Goal: Information Seeking & Learning: Learn about a topic

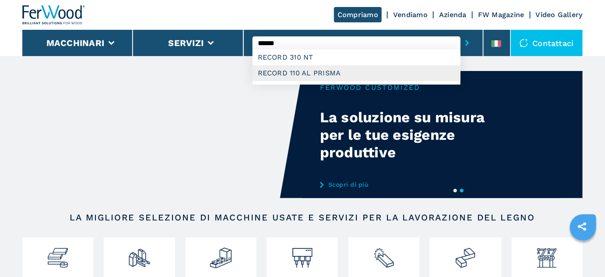
click at [296, 73] on div "RECORD 110 AL PRISMA" at bounding box center [357, 73] width 208 height 16
type input "**********"
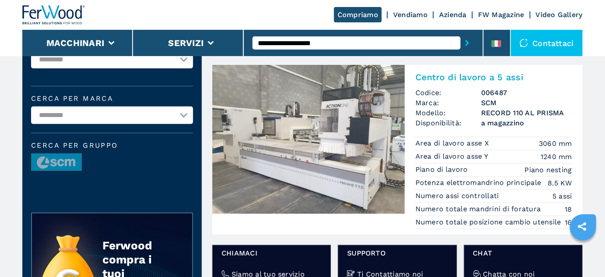
scroll to position [39, 0]
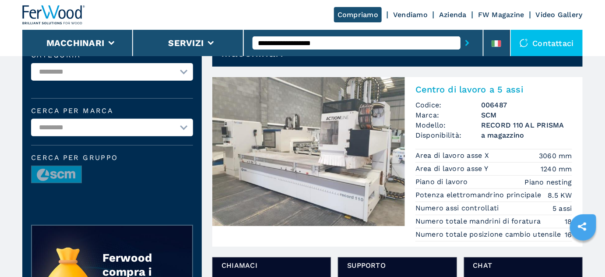
click at [347, 138] on img at bounding box center [308, 151] width 193 height 149
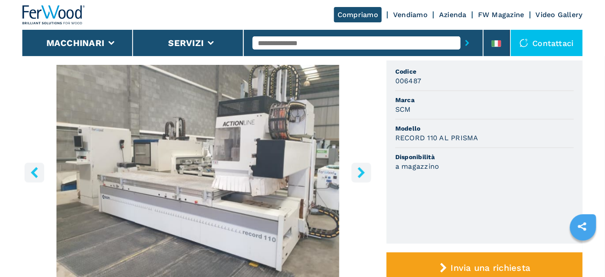
scroll to position [79, 0]
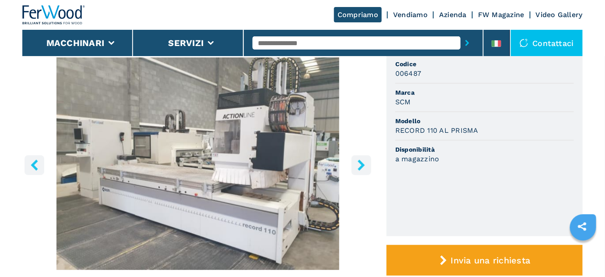
click at [354, 165] on button "right-button" at bounding box center [362, 165] width 20 height 20
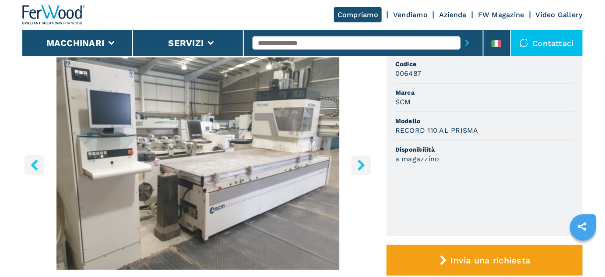
click at [356, 164] on button "right-button" at bounding box center [362, 165] width 20 height 20
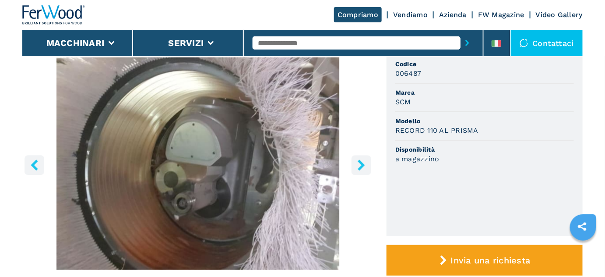
click at [356, 164] on button "right-button" at bounding box center [362, 165] width 20 height 20
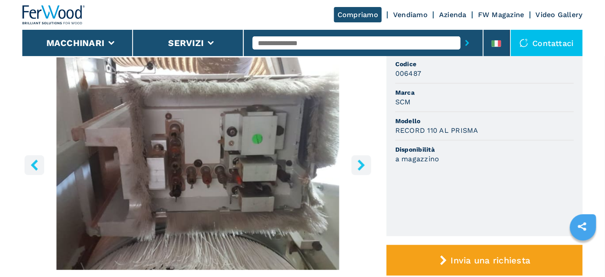
click at [356, 164] on button "right-button" at bounding box center [362, 165] width 20 height 20
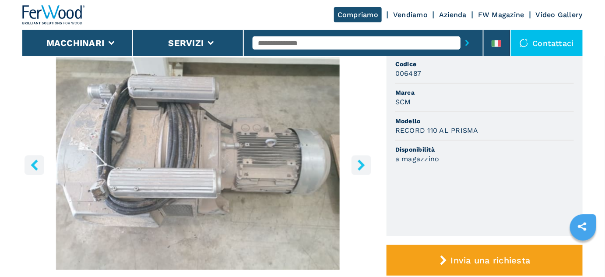
click at [356, 164] on button "right-button" at bounding box center [362, 165] width 20 height 20
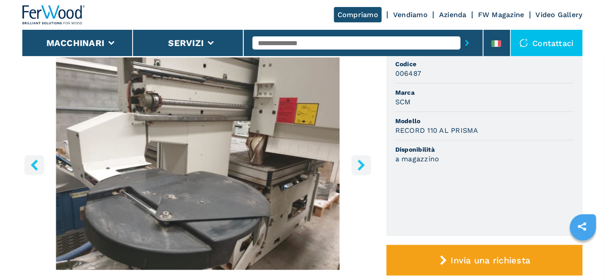
click at [356, 164] on button "right-button" at bounding box center [362, 165] width 20 height 20
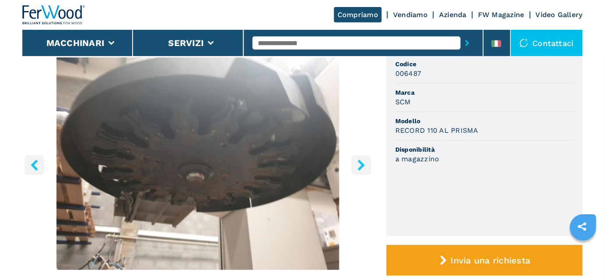
click at [356, 164] on button "right-button" at bounding box center [362, 165] width 20 height 20
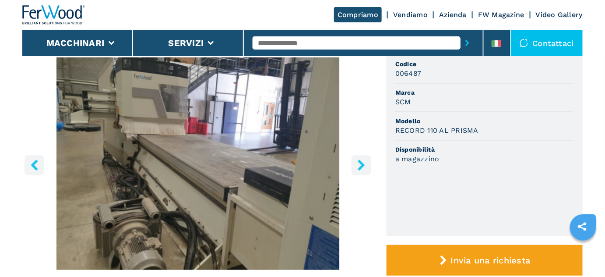
click at [356, 164] on button "right-button" at bounding box center [362, 165] width 20 height 20
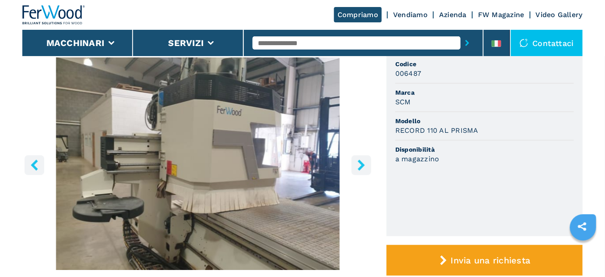
click at [356, 164] on button "right-button" at bounding box center [362, 165] width 20 height 20
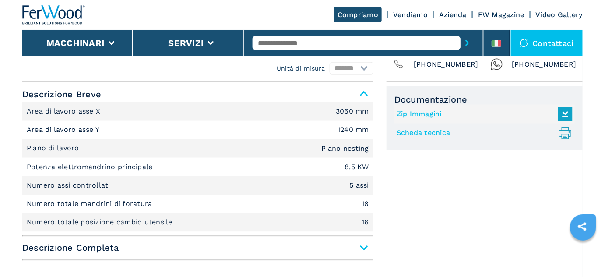
scroll to position [358, 0]
